Goal: Obtain resource: Download file/media

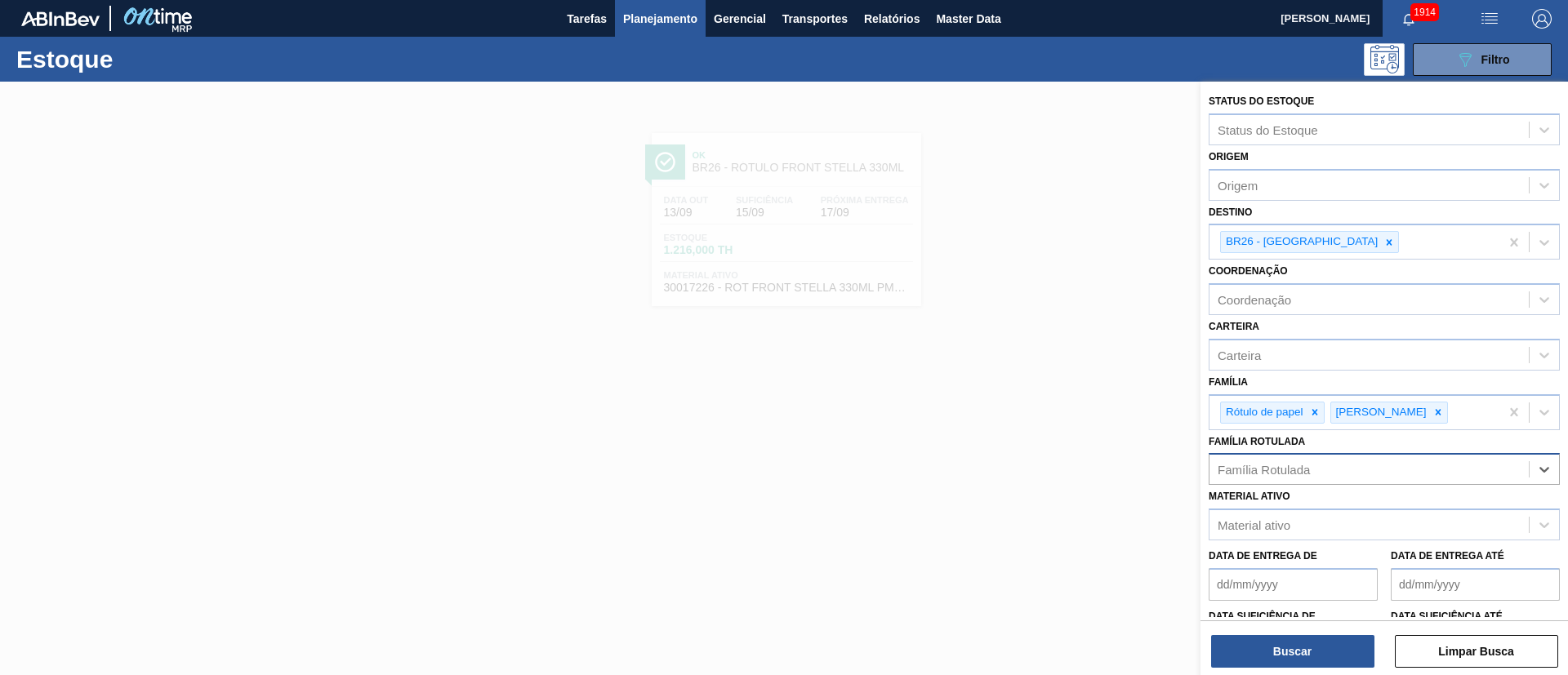
type Rotulada "RÓTULO FRONT STELLA 330ML"
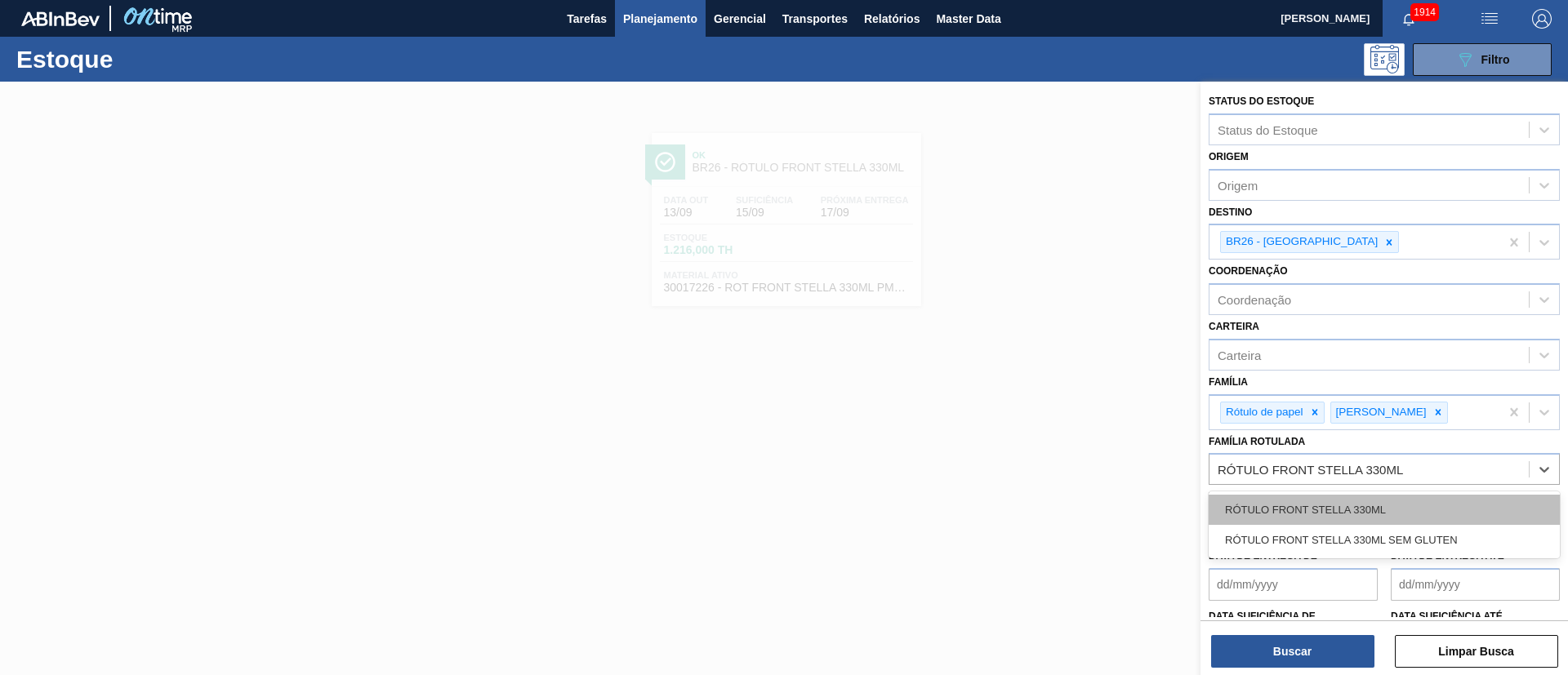
click at [1325, 495] on div "RÓTULO FRONT STELLA 330ML" at bounding box center [1384, 510] width 352 height 31
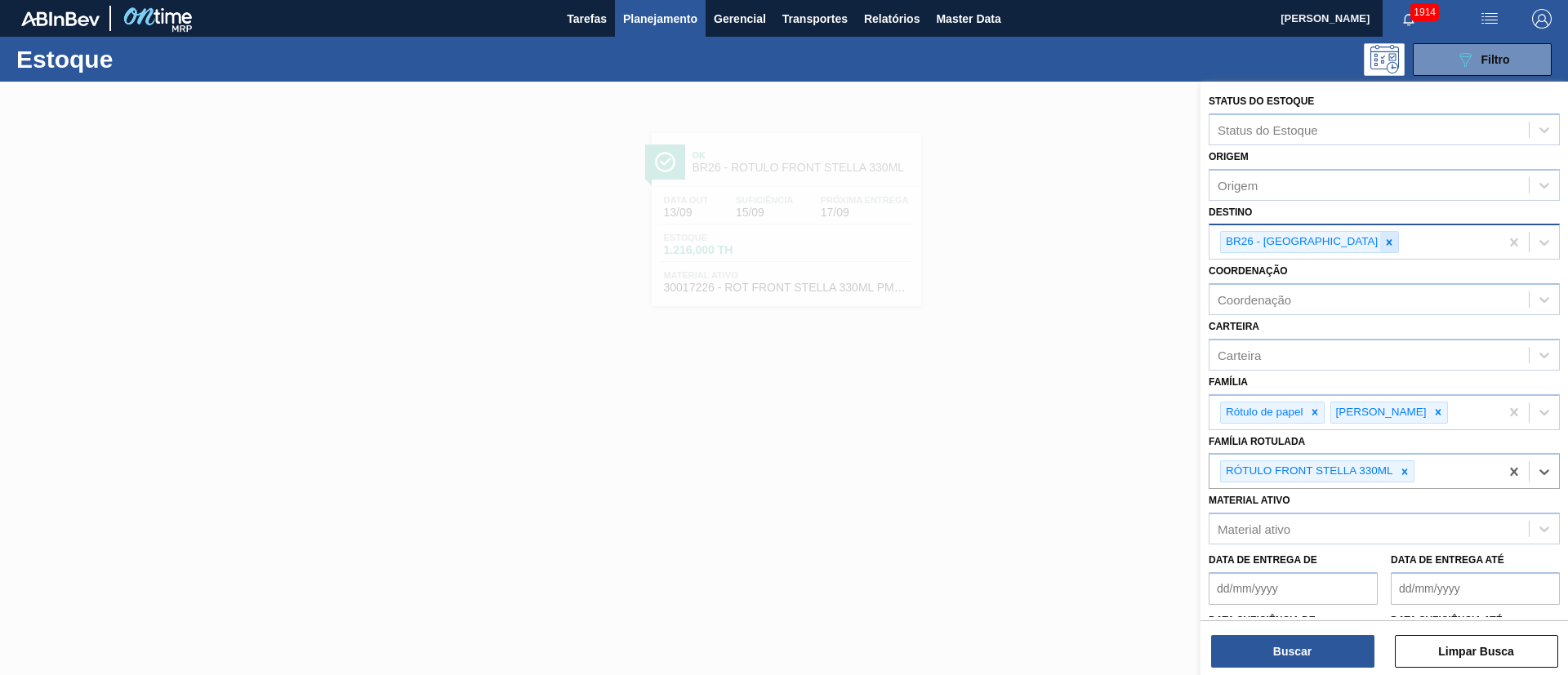
click at [1380, 252] on div at bounding box center [1389, 241] width 18 height 20
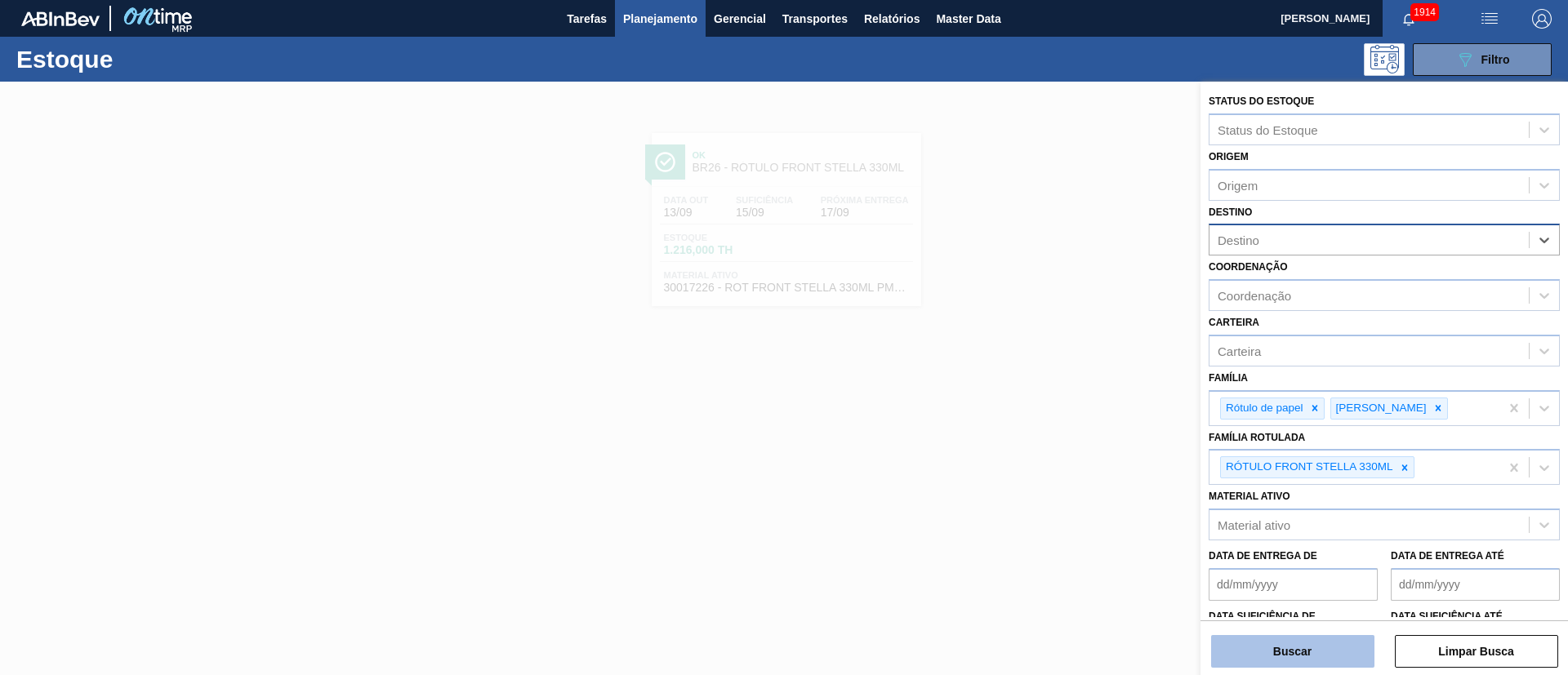
click at [1261, 656] on button "Buscar" at bounding box center [1292, 651] width 163 height 33
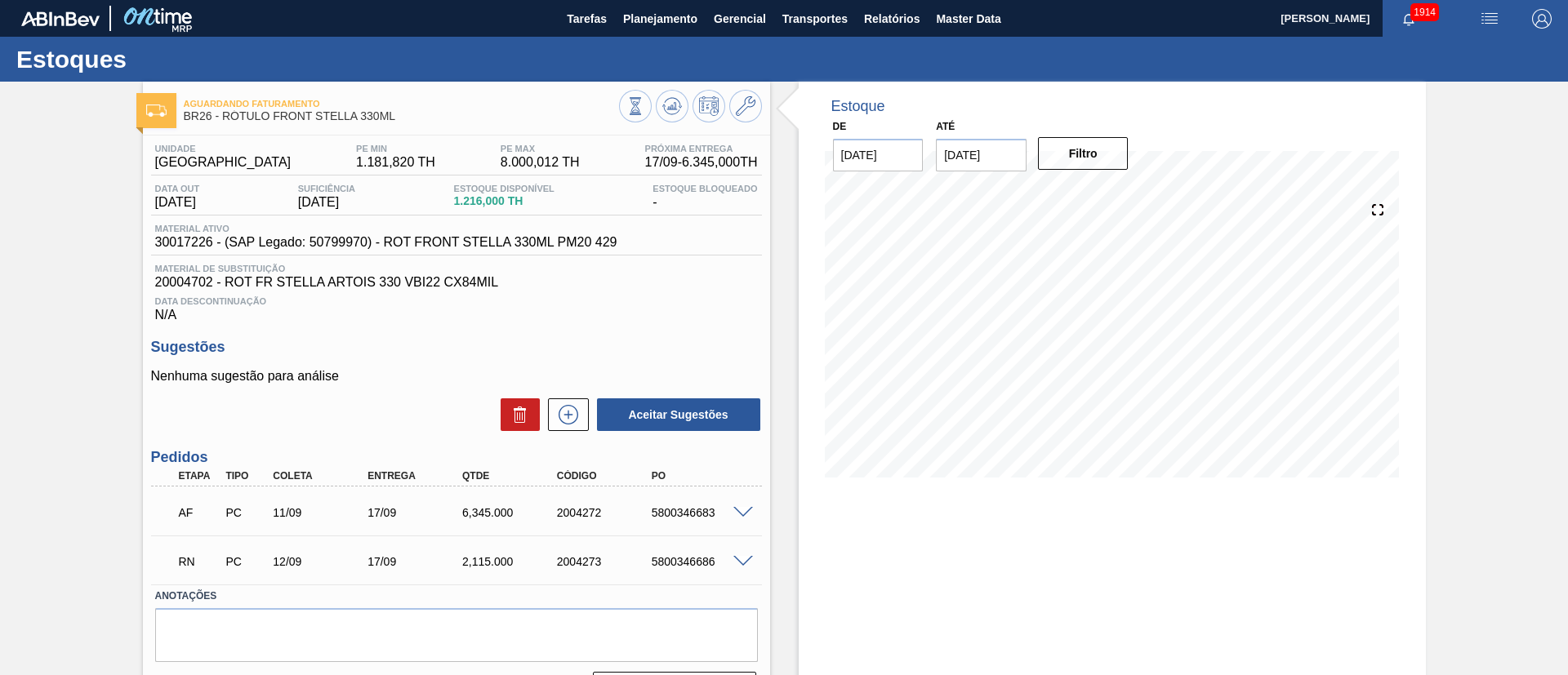
click at [737, 511] on span at bounding box center [742, 512] width 19 height 12
type input "2.115"
type input "6.345"
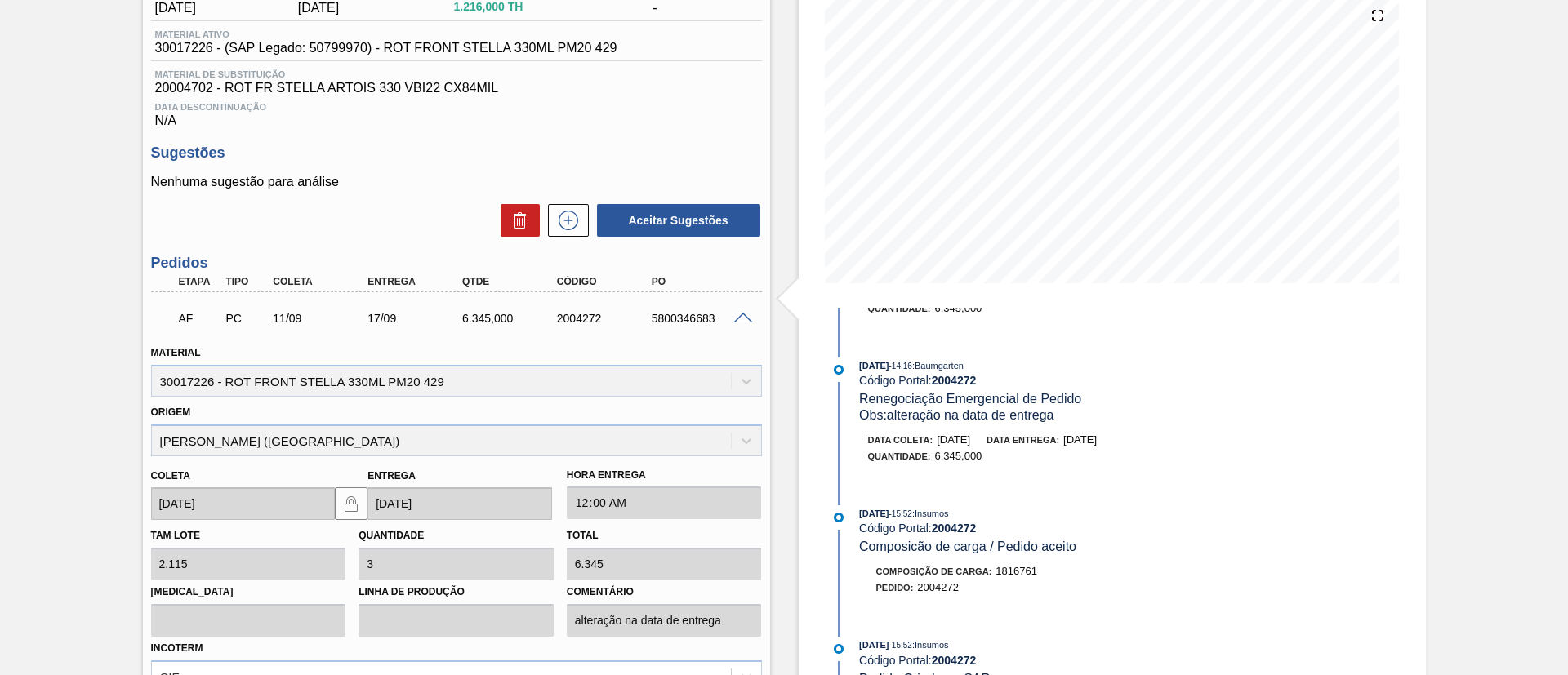
scroll to position [72, 0]
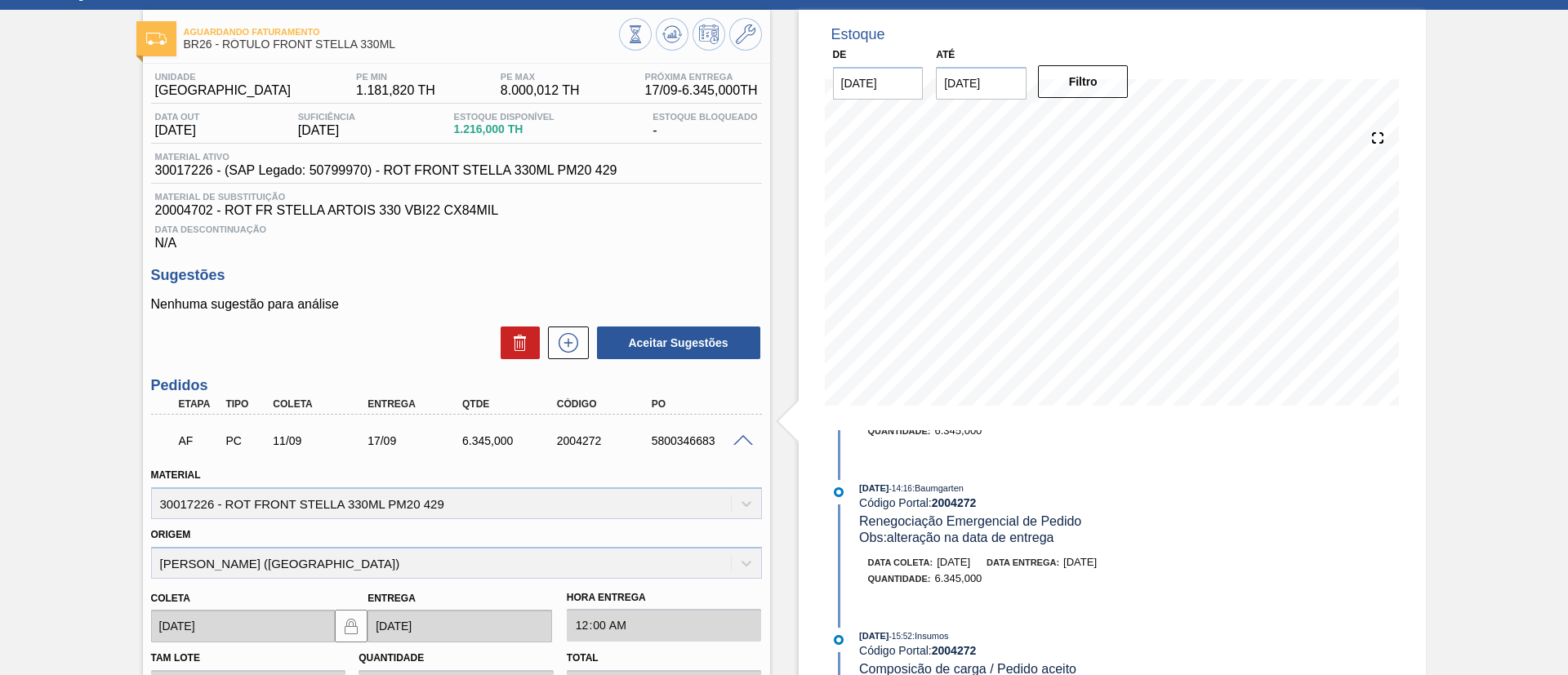
click at [684, 436] on div "5800346683" at bounding box center [700, 440] width 106 height 13
copy div "5800346683"
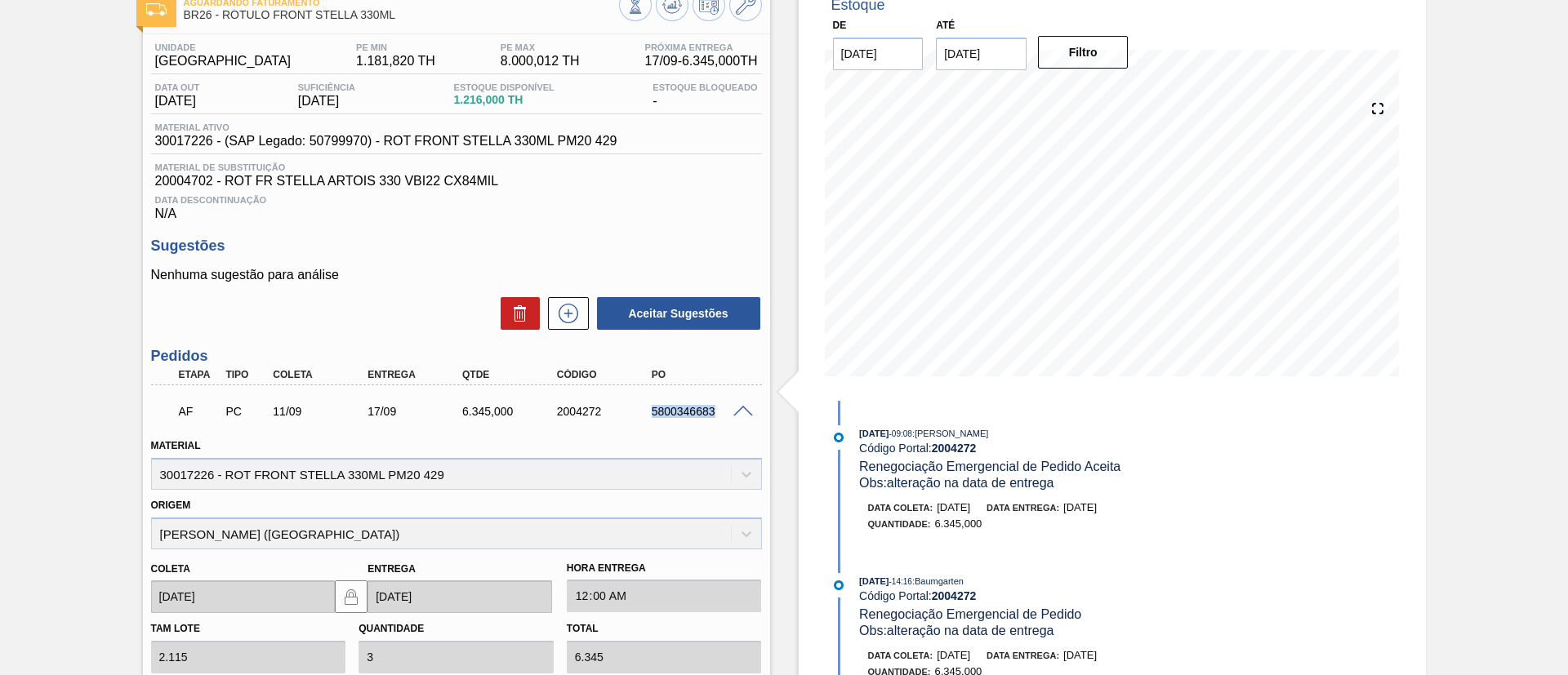
scroll to position [0, 0]
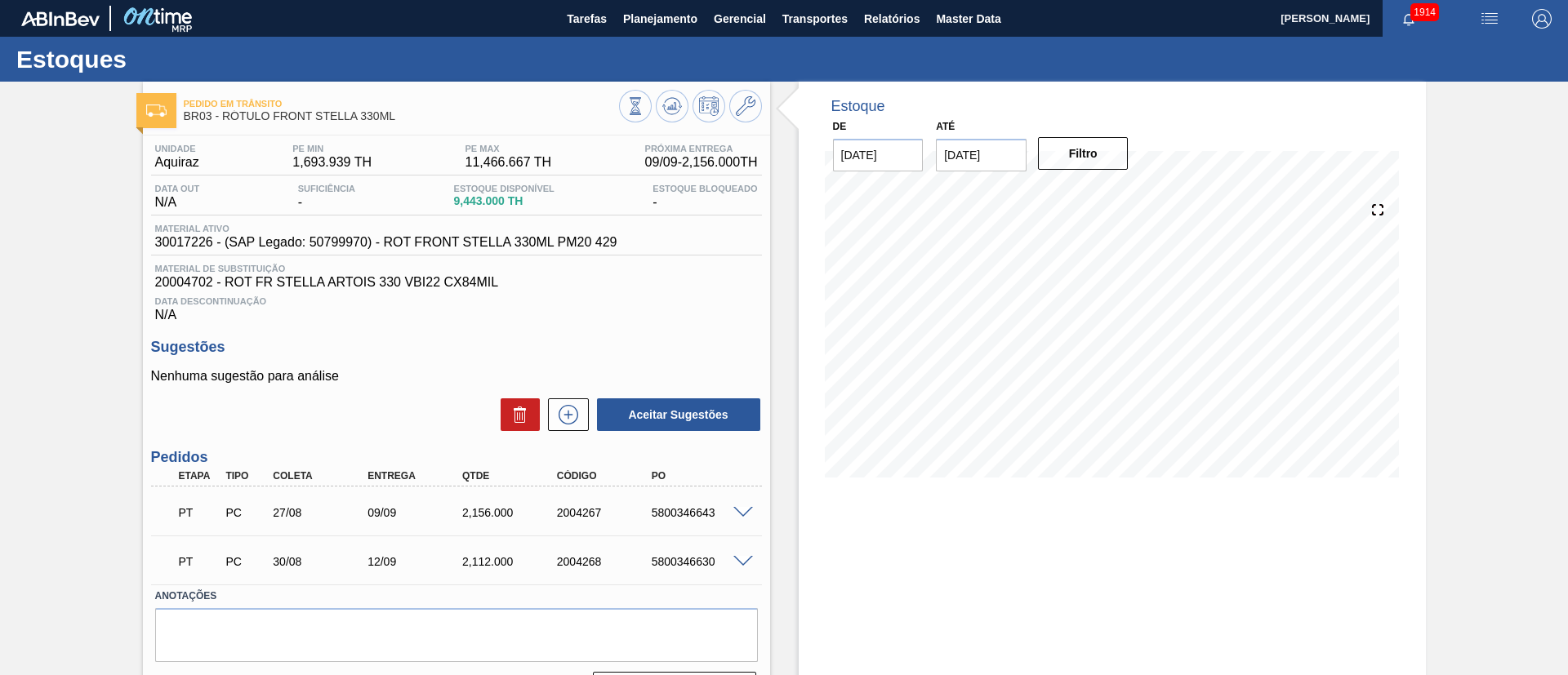
click at [748, 562] on span at bounding box center [742, 561] width 19 height 12
type input "2.115"
type input "0,999"
type input "2.112"
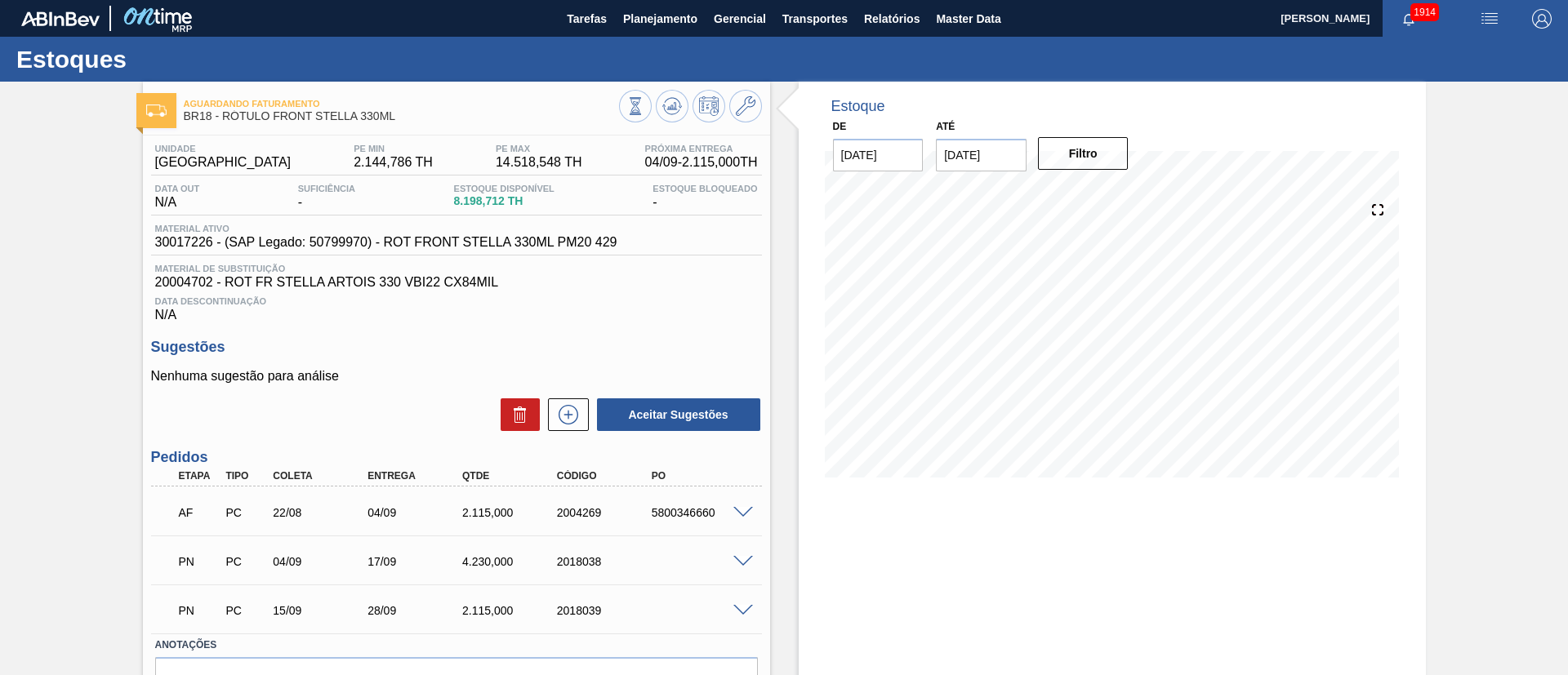
scroll to position [92, 0]
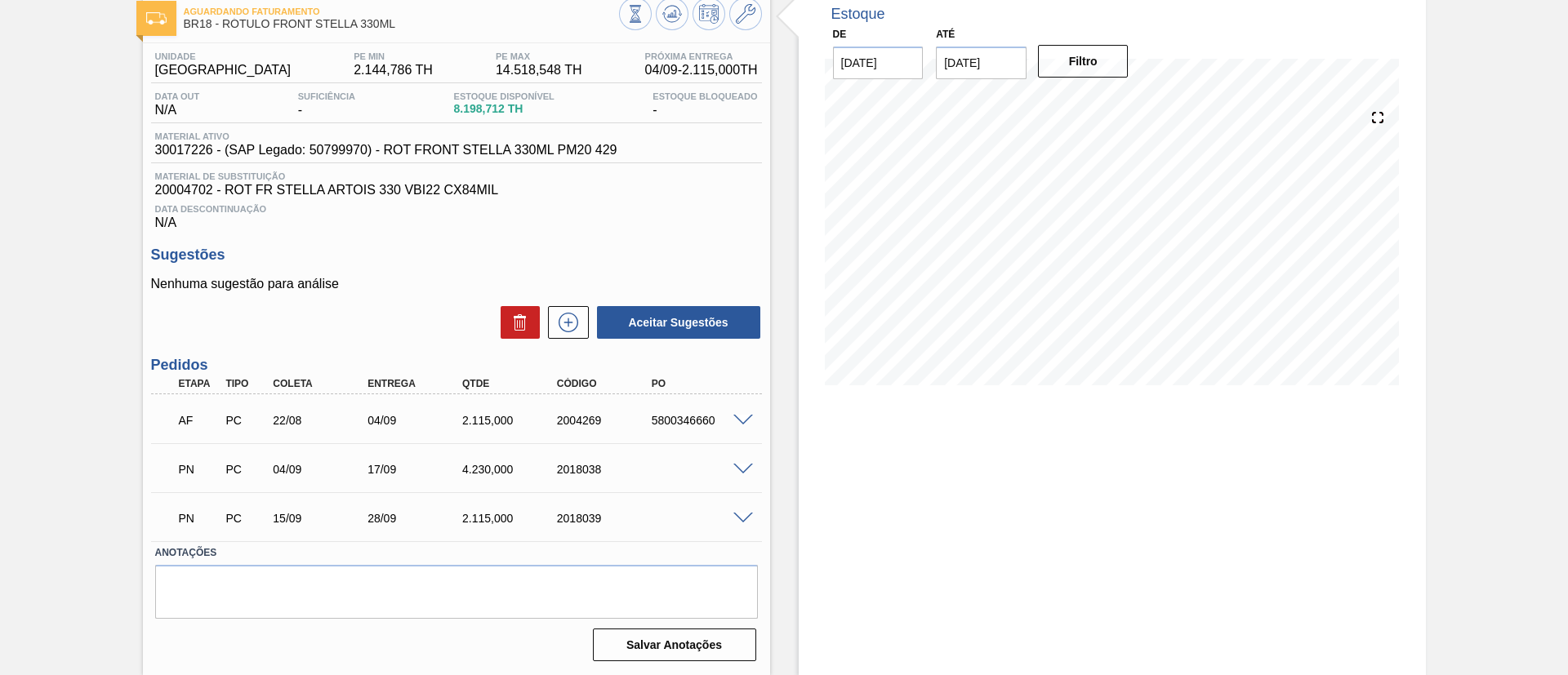
click at [748, 423] on span at bounding box center [742, 420] width 19 height 12
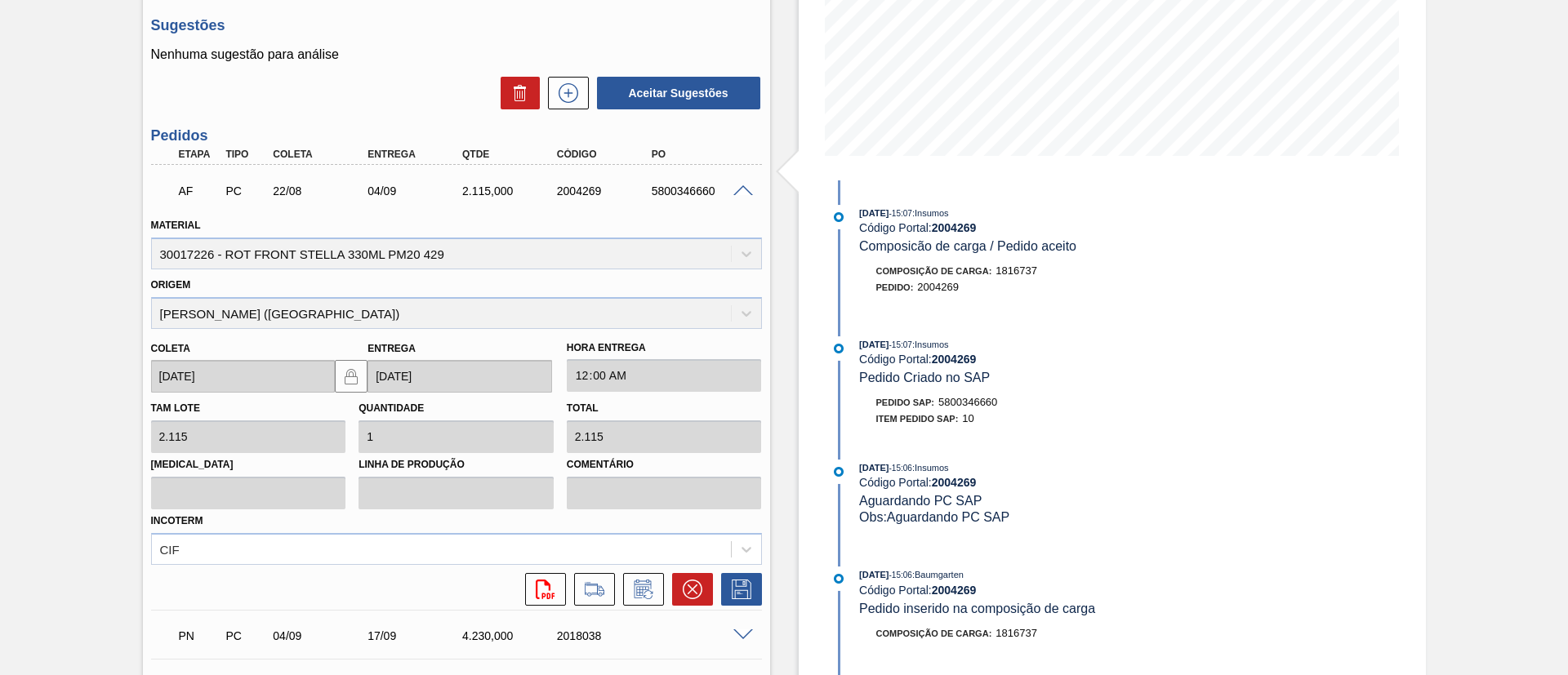
scroll to position [214, 0]
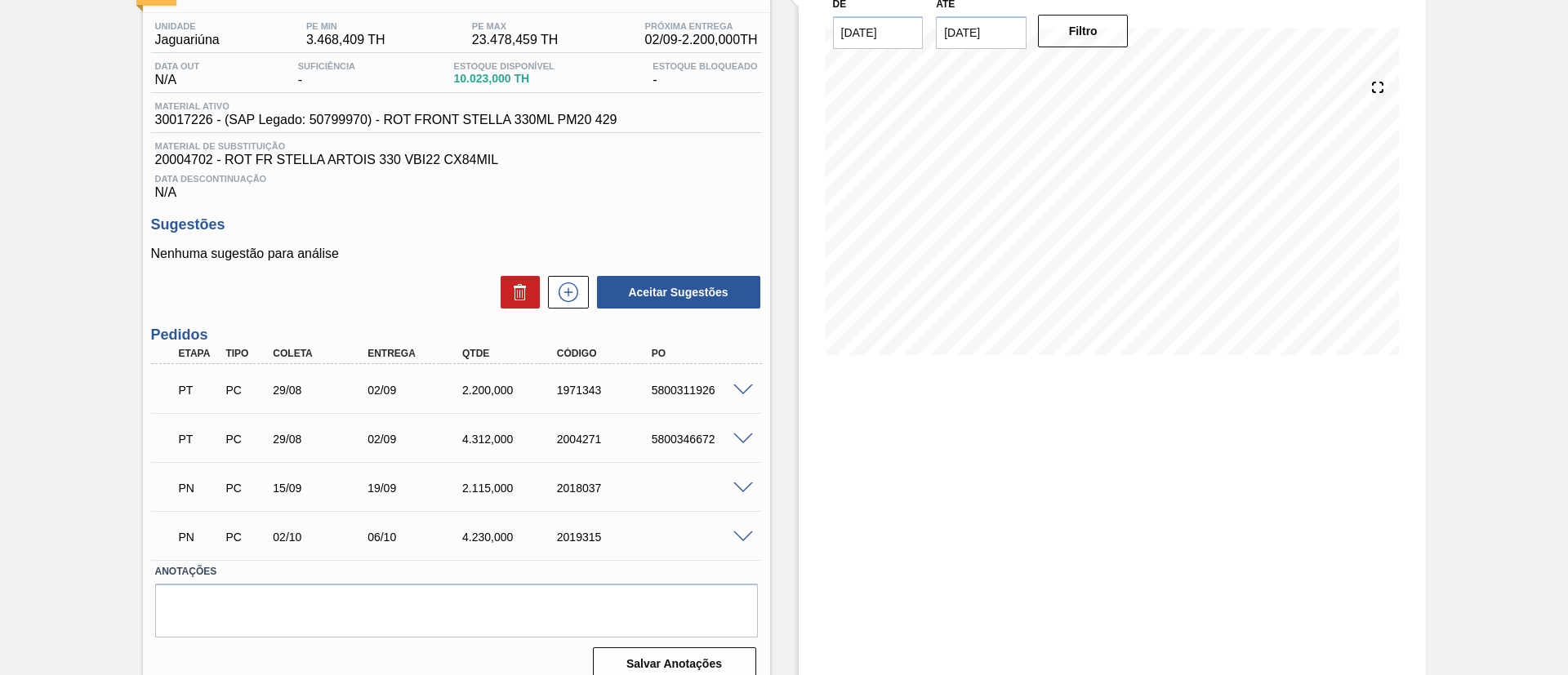
scroll to position [141, 0]
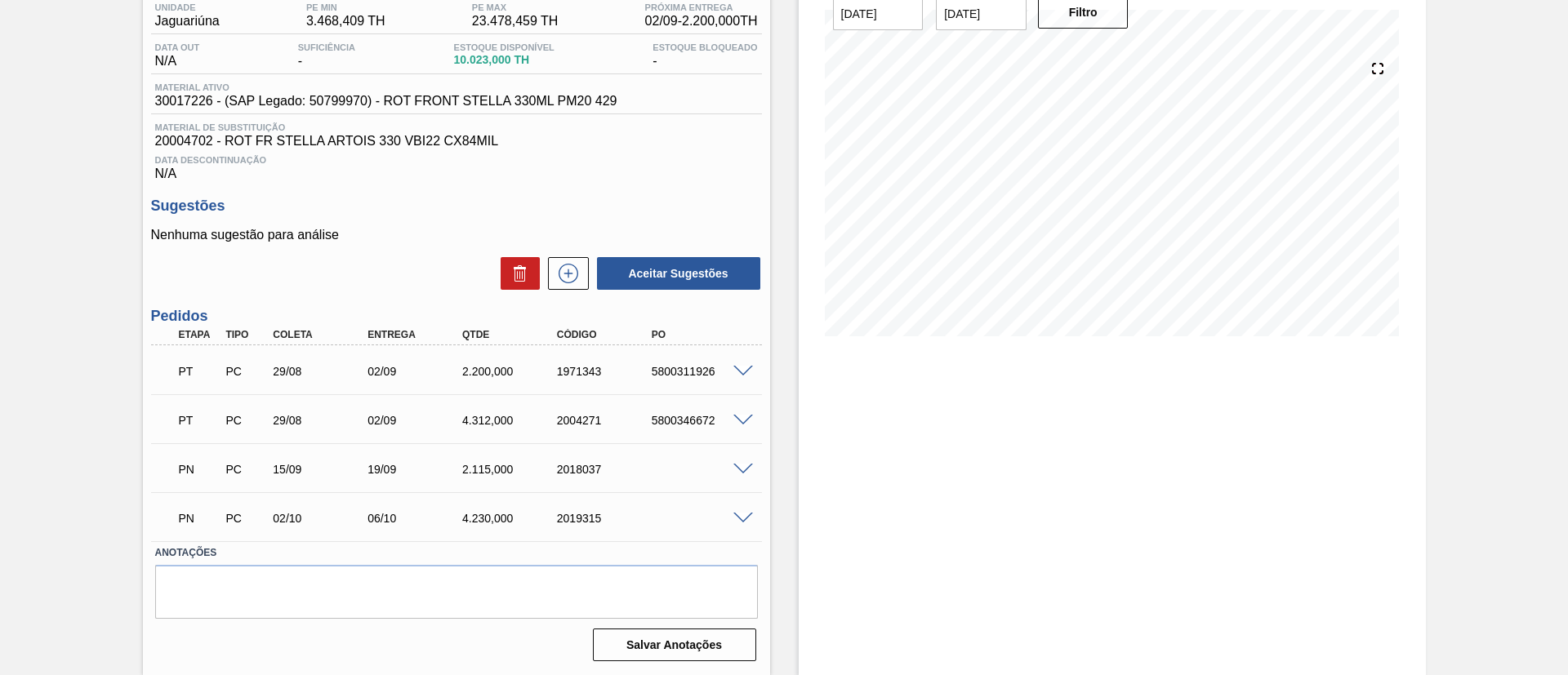
click at [739, 423] on span at bounding box center [742, 420] width 19 height 12
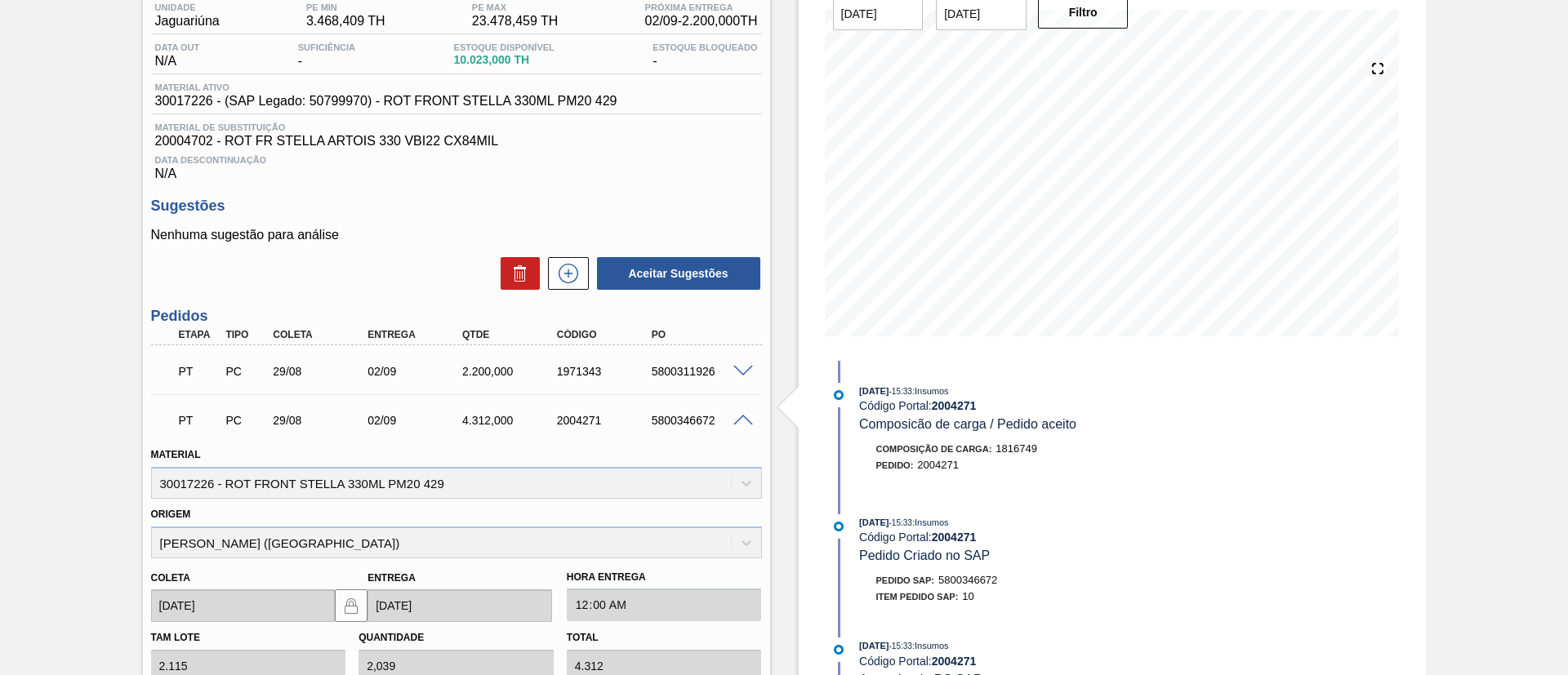
scroll to position [612, 0]
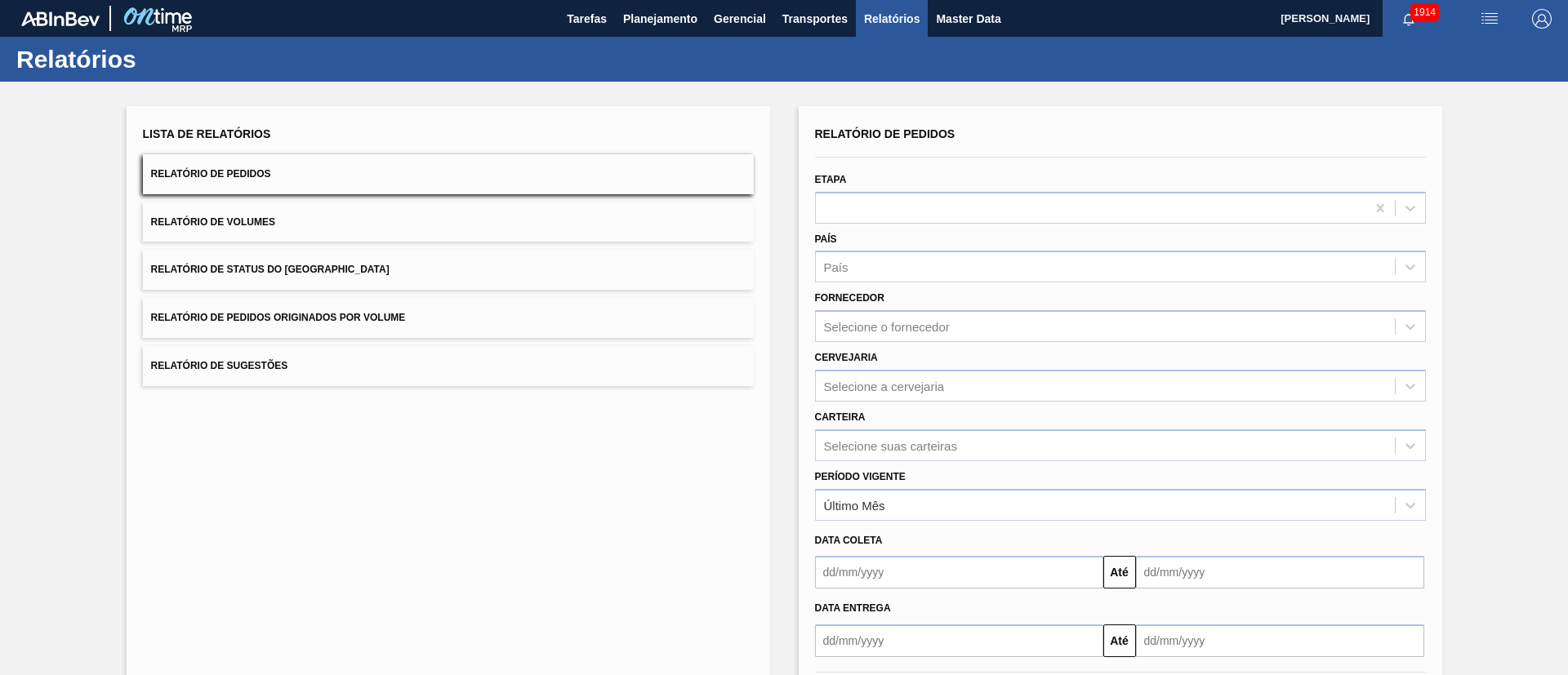
drag, startPoint x: 143, startPoint y: 177, endPoint x: 322, endPoint y: 178, distance: 179.0
click at [322, 178] on button "Relatório de Pedidos" at bounding box center [448, 174] width 611 height 40
drag, startPoint x: 268, startPoint y: 177, endPoint x: 111, endPoint y: 166, distance: 157.4
click at [111, 166] on div "Lista de Relatórios Relatório de Pedidos Relatório de Volumes Relatório de Stat…" at bounding box center [784, 418] width 1568 height 674
click at [202, 175] on span "Relatório de Pedidos" at bounding box center [211, 174] width 120 height 11
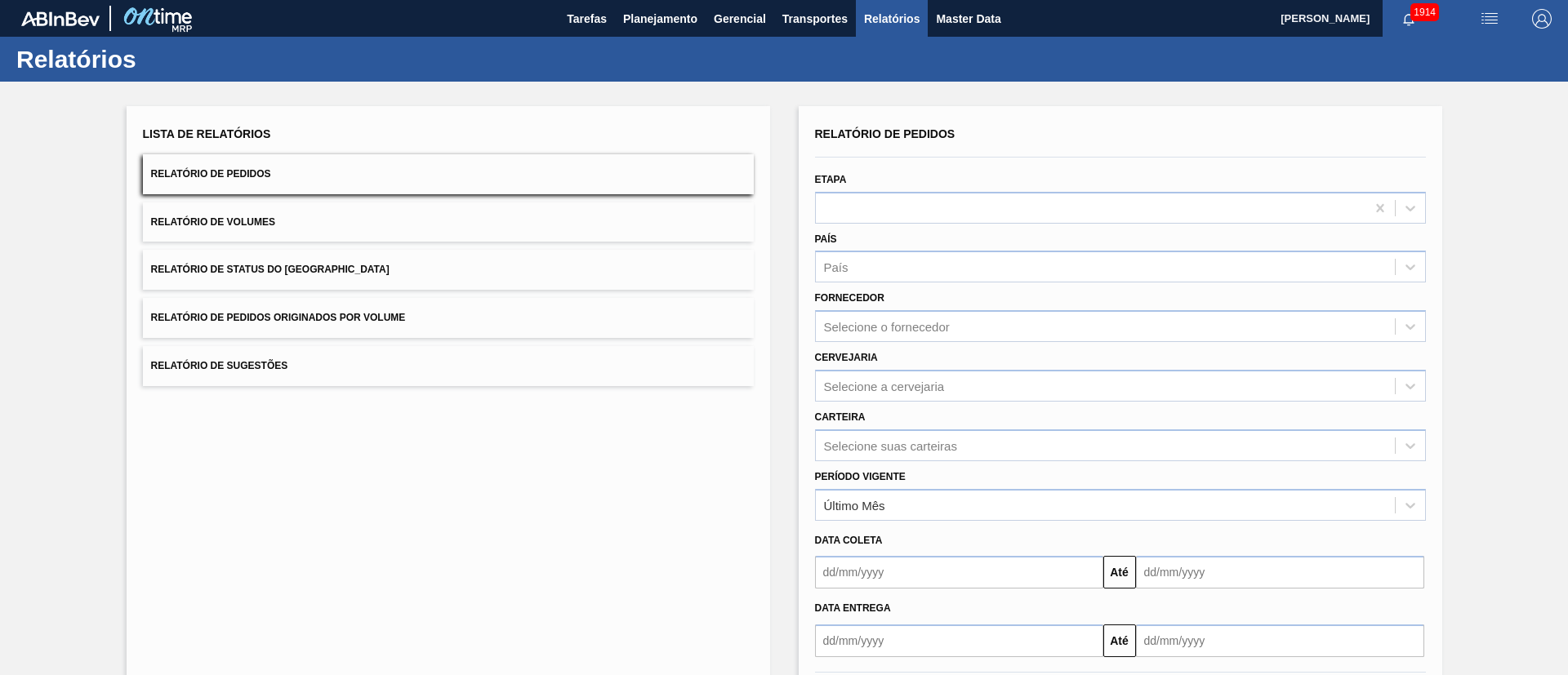
click at [202, 175] on span "Relatório de Pedidos" at bounding box center [211, 174] width 120 height 11
click at [400, 268] on button "Relatório de Status do Estoque" at bounding box center [448, 270] width 611 height 40
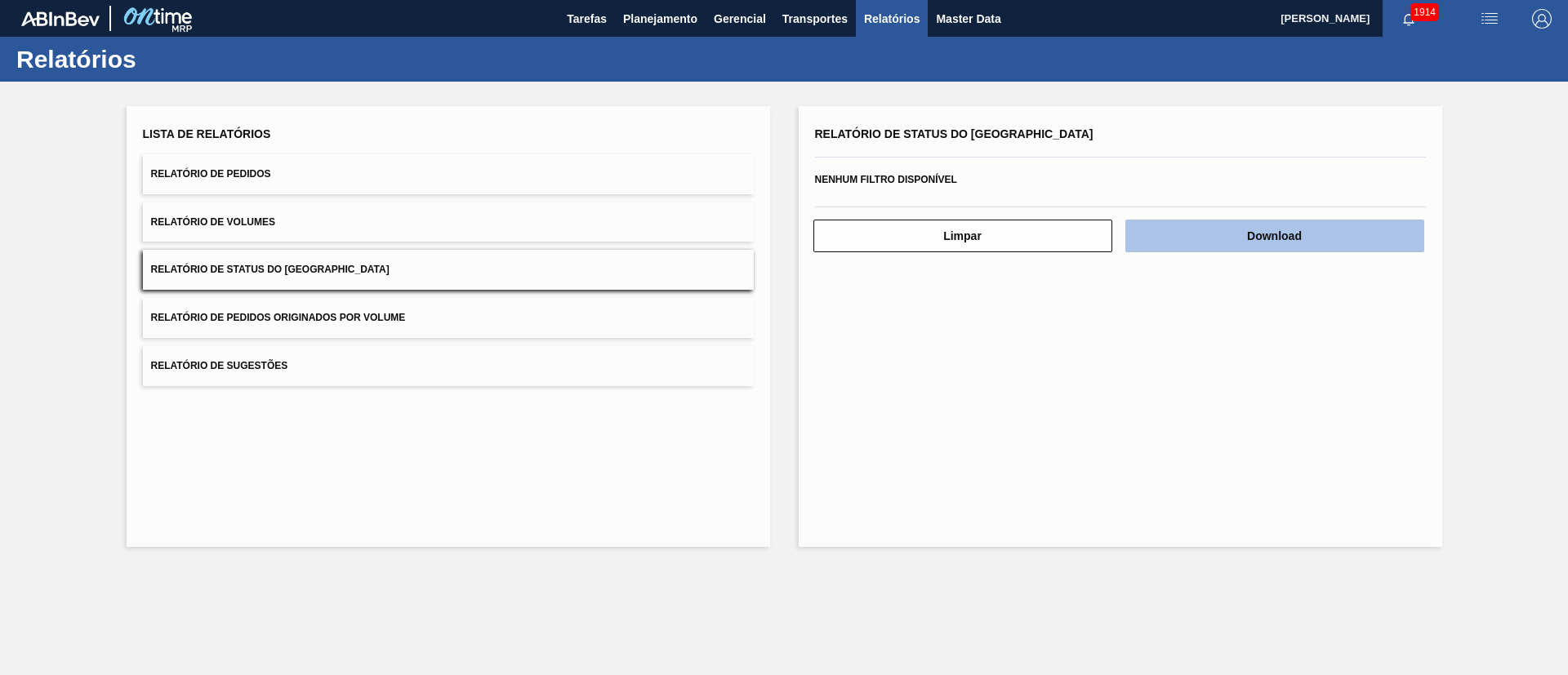
click at [1290, 243] on button "Download" at bounding box center [1275, 236] width 299 height 33
